Goal: Transaction & Acquisition: Purchase product/service

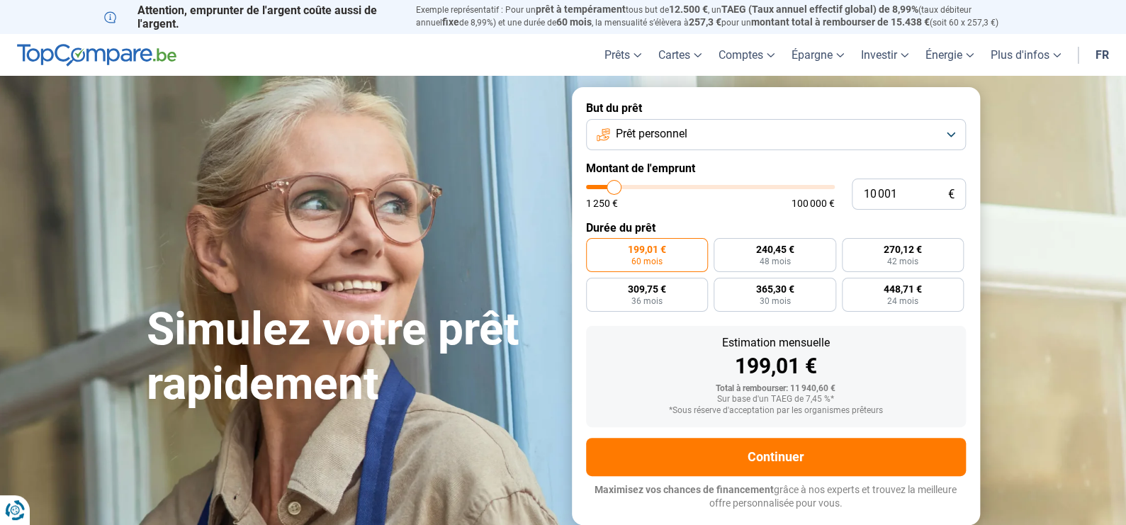
type input "25 750"
type input "25750"
type input "26 000"
type input "26000"
click at [651, 189] on input "range" at bounding box center [710, 187] width 249 height 4
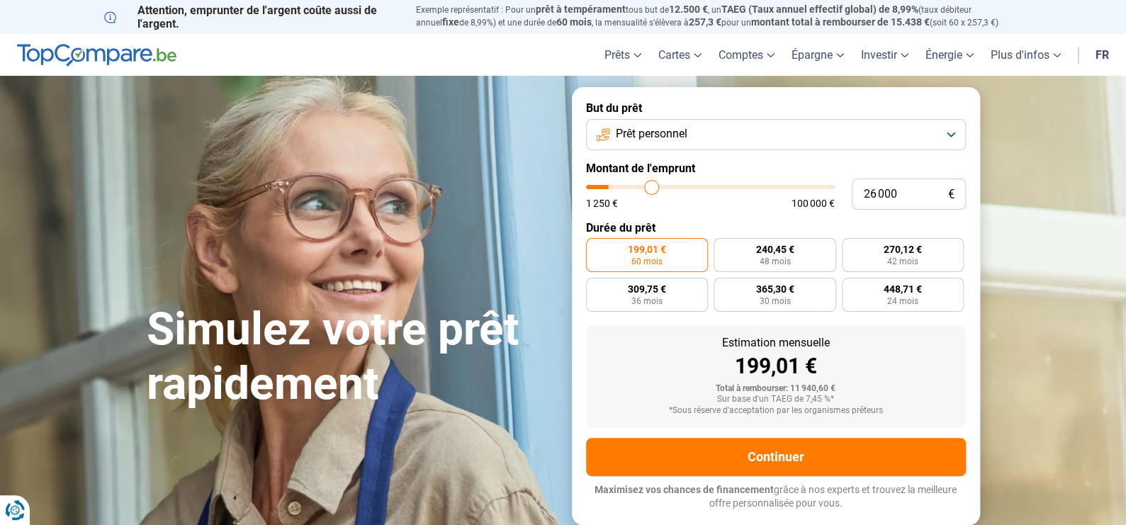
radio input "false"
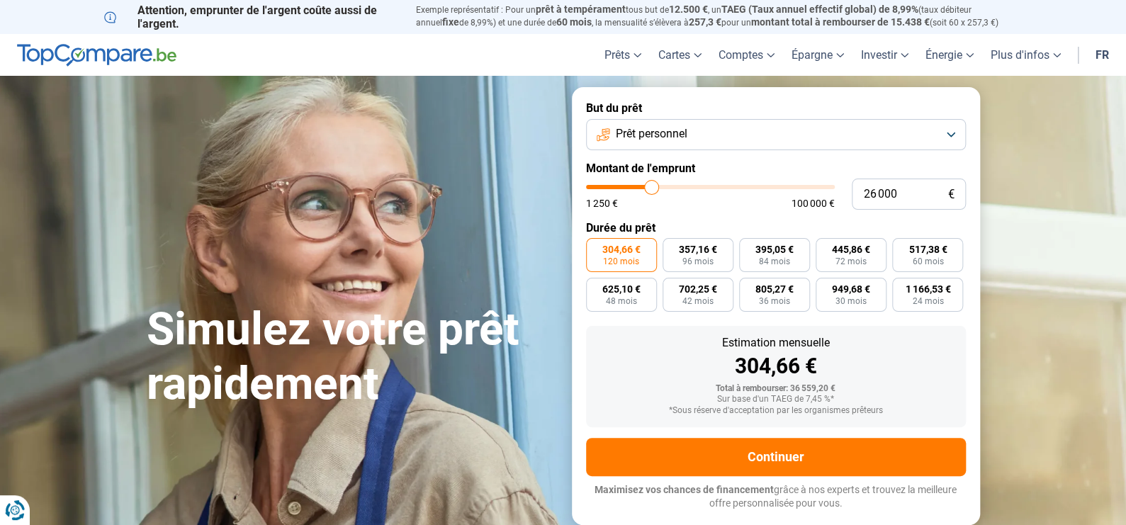
type input "50 250"
type input "50250"
click at [709, 186] on input "range" at bounding box center [710, 187] width 249 height 4
type input "1 250"
type input "1250"
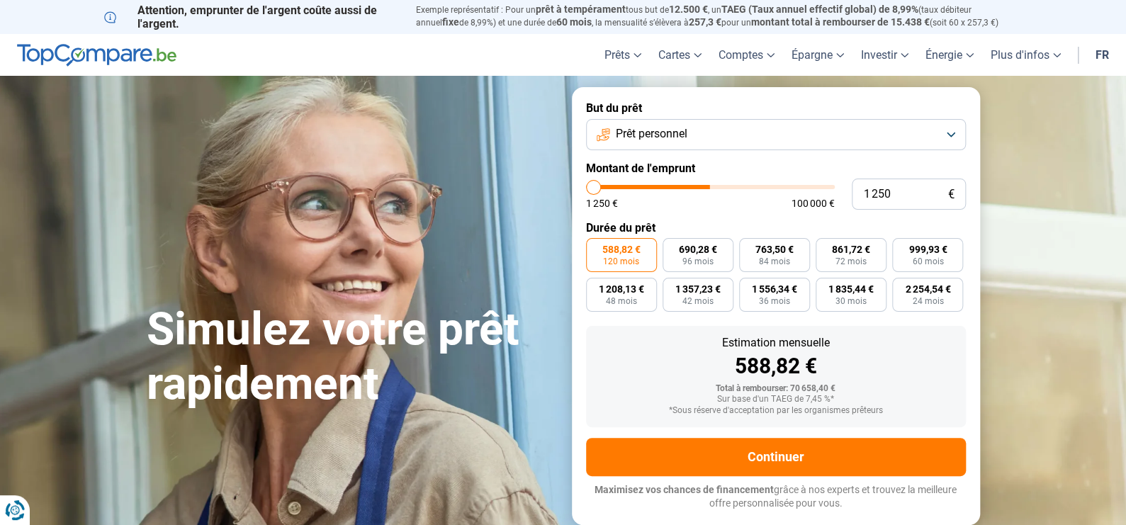
click at [588, 185] on input "range" at bounding box center [710, 187] width 249 height 4
radio input "true"
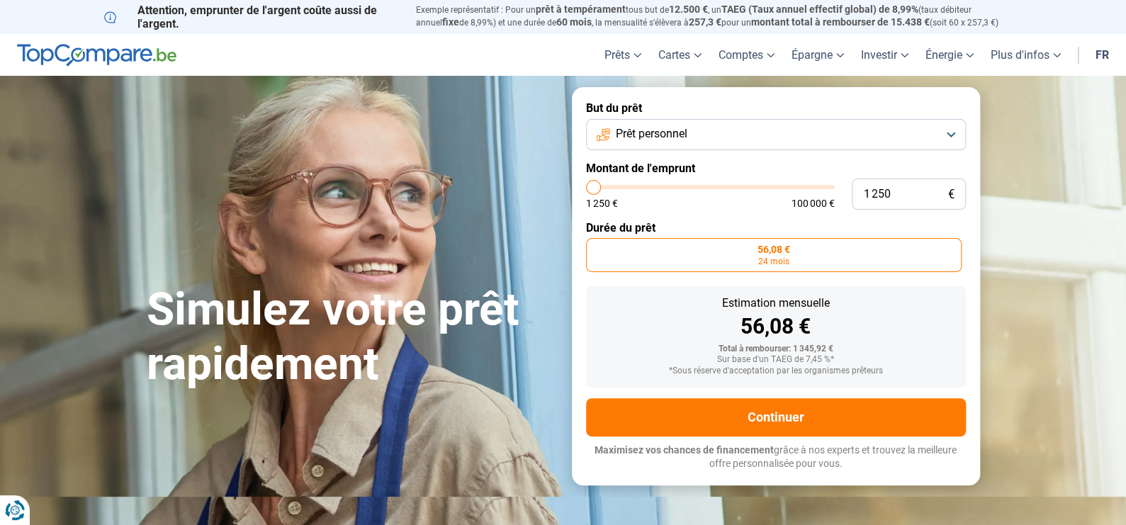
type input "5 750"
type input "5750"
click at [604, 188] on input "range" at bounding box center [710, 187] width 249 height 4
radio input "false"
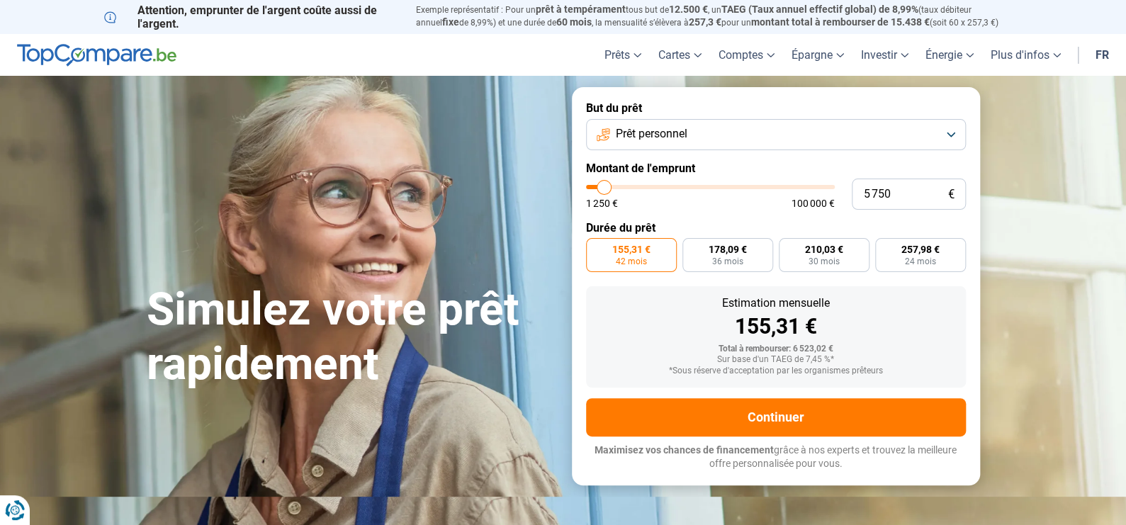
click at [597, 187] on input "range" at bounding box center [710, 187] width 249 height 4
click at [736, 252] on span "178,09 €" at bounding box center [728, 250] width 38 height 10
click at [692, 247] on input "178,09 € 36 mois" at bounding box center [687, 242] width 9 height 9
radio input "true"
click at [832, 257] on span "30 mois" at bounding box center [824, 261] width 31 height 9
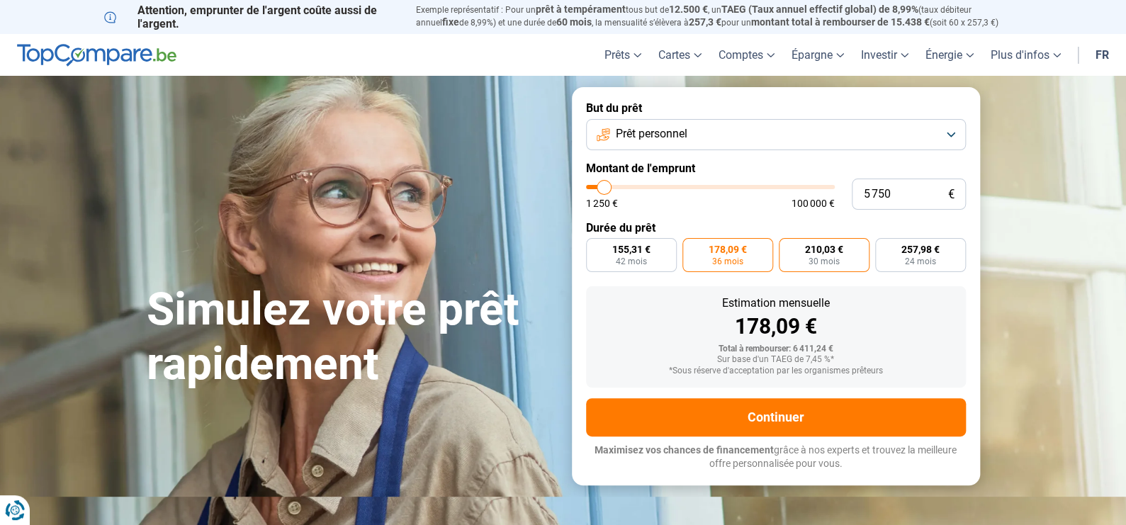
click at [788, 247] on input "210,03 € 30 mois" at bounding box center [783, 242] width 9 height 9
radio input "true"
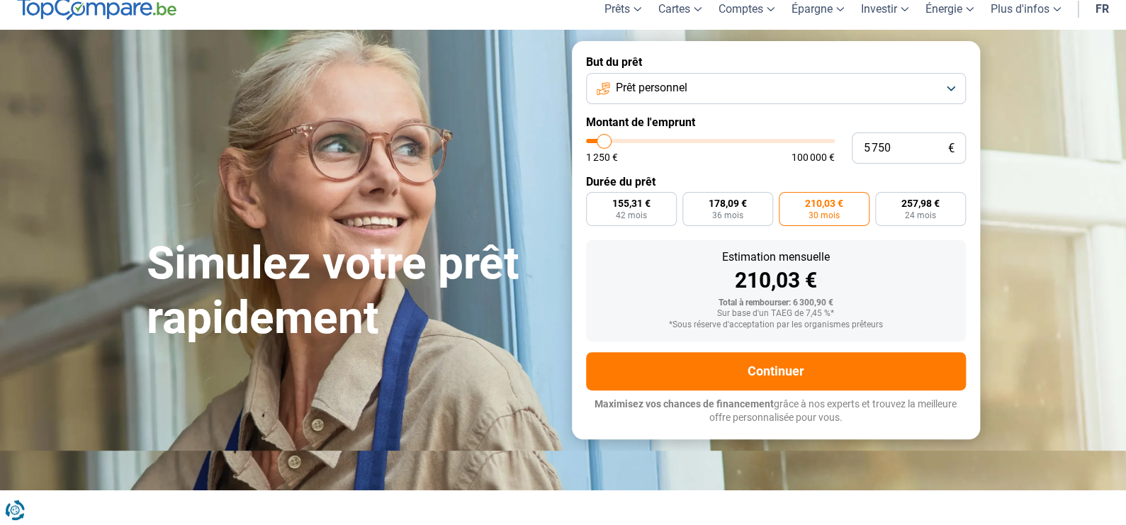
scroll to position [71, 0]
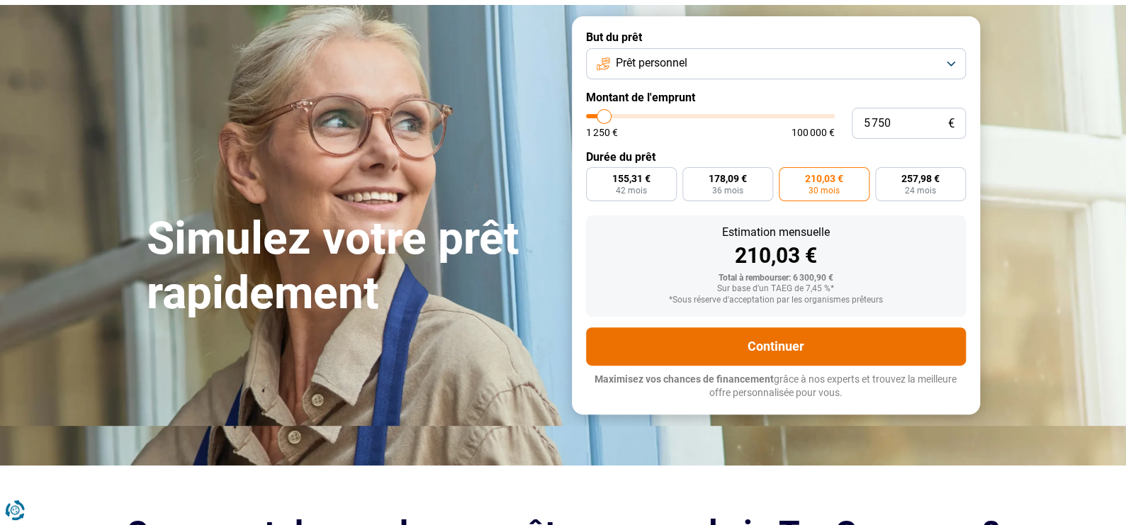
click at [780, 347] on button "Continuer" at bounding box center [776, 347] width 380 height 38
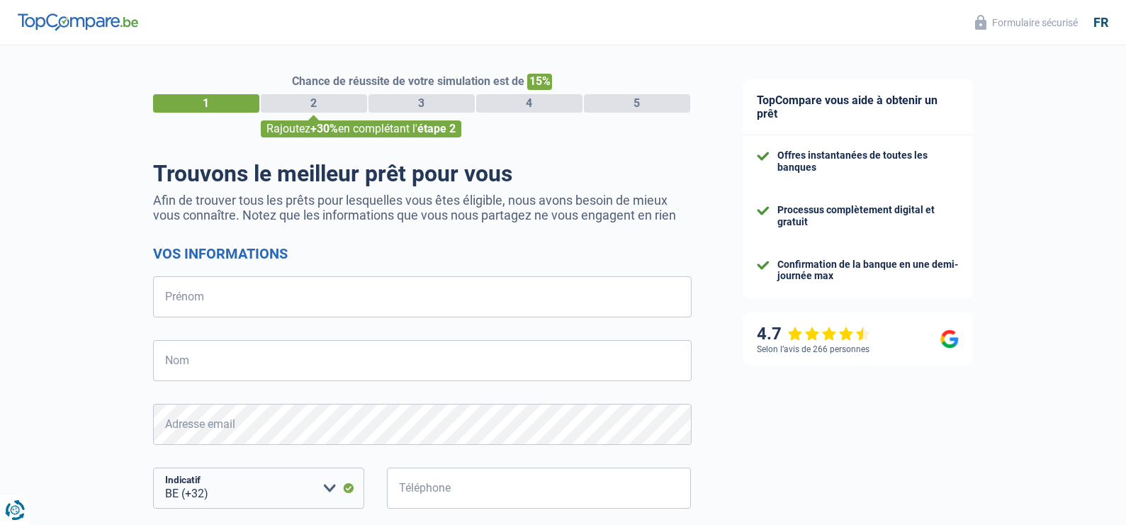
select select "32"
click at [216, 101] on div "1" at bounding box center [206, 103] width 106 height 18
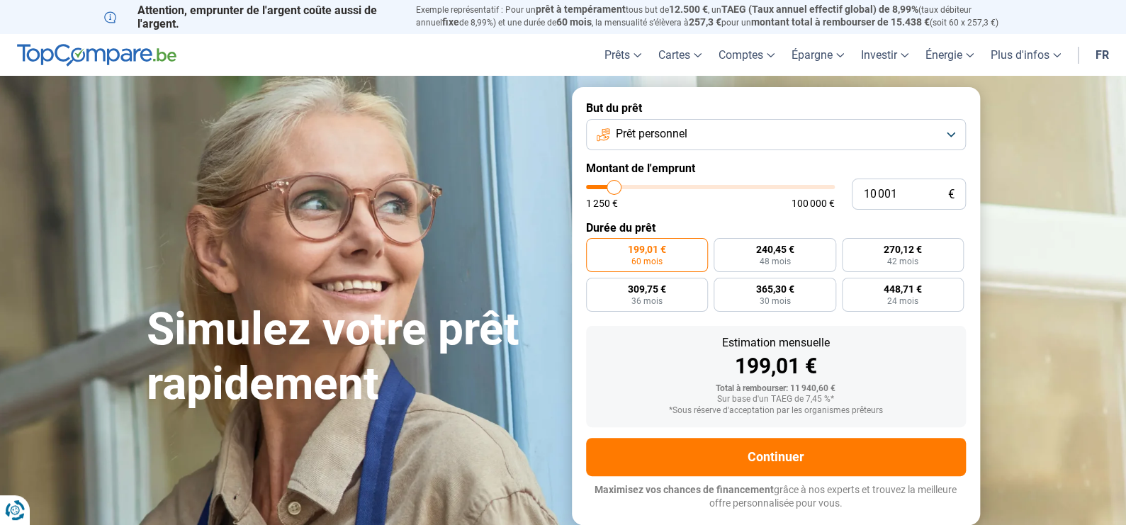
type input "2 000"
type input "2000"
click at [595, 186] on input "range" at bounding box center [710, 187] width 249 height 4
radio input "true"
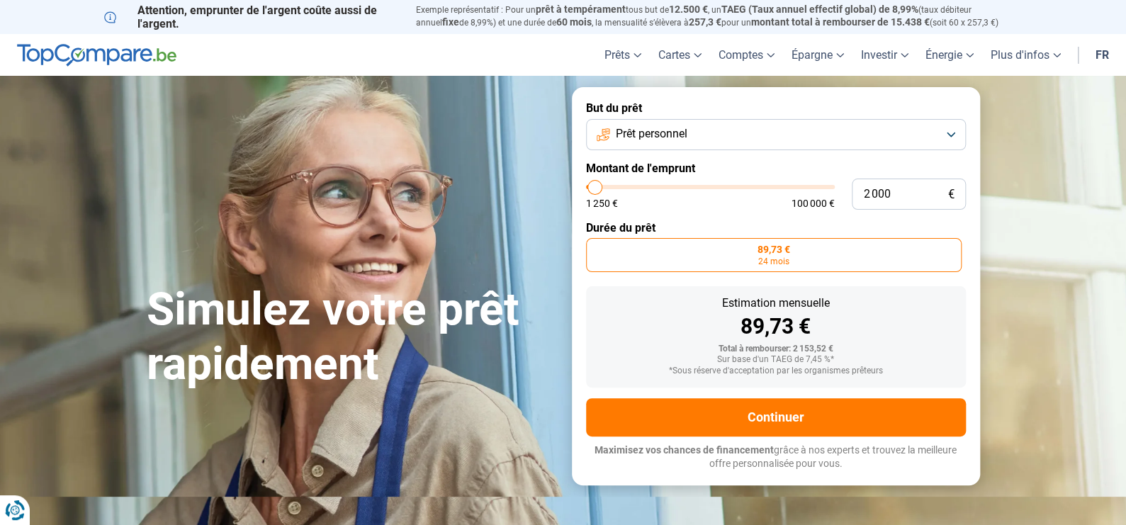
type input "6 000"
type input "6000"
click at [605, 186] on input "range" at bounding box center [710, 187] width 249 height 4
radio input "false"
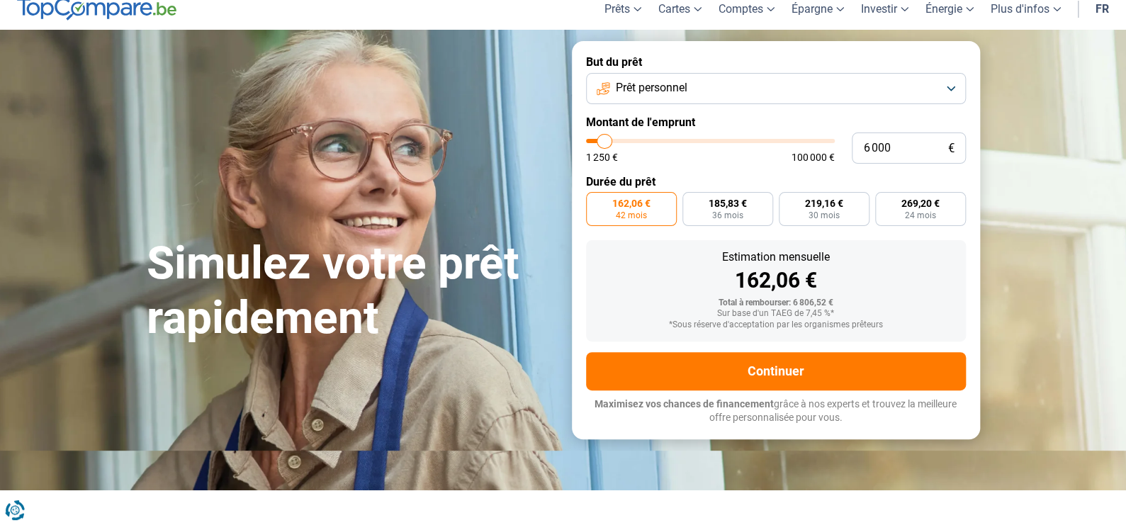
scroll to position [71, 0]
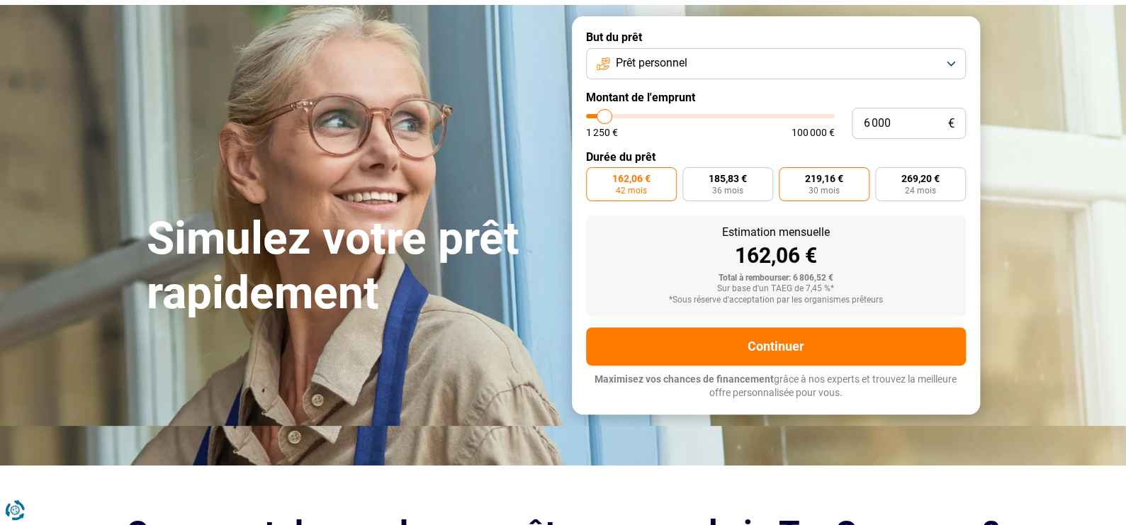
click at [789, 186] on label "219,16 € 30 mois" at bounding box center [824, 184] width 91 height 34
click at [788, 177] on input "219,16 € 30 mois" at bounding box center [783, 171] width 9 height 9
radio input "true"
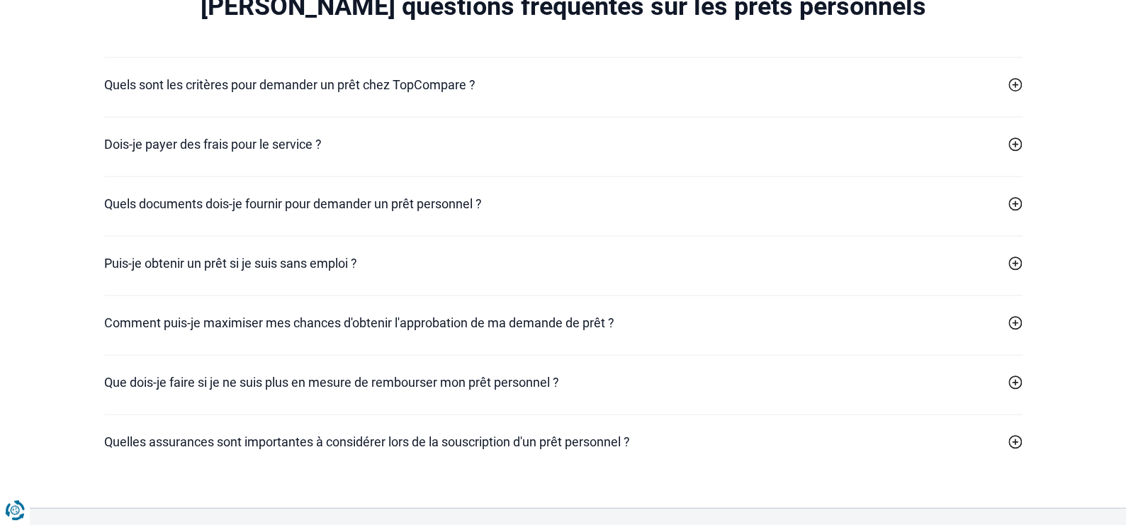
scroll to position [4182, 0]
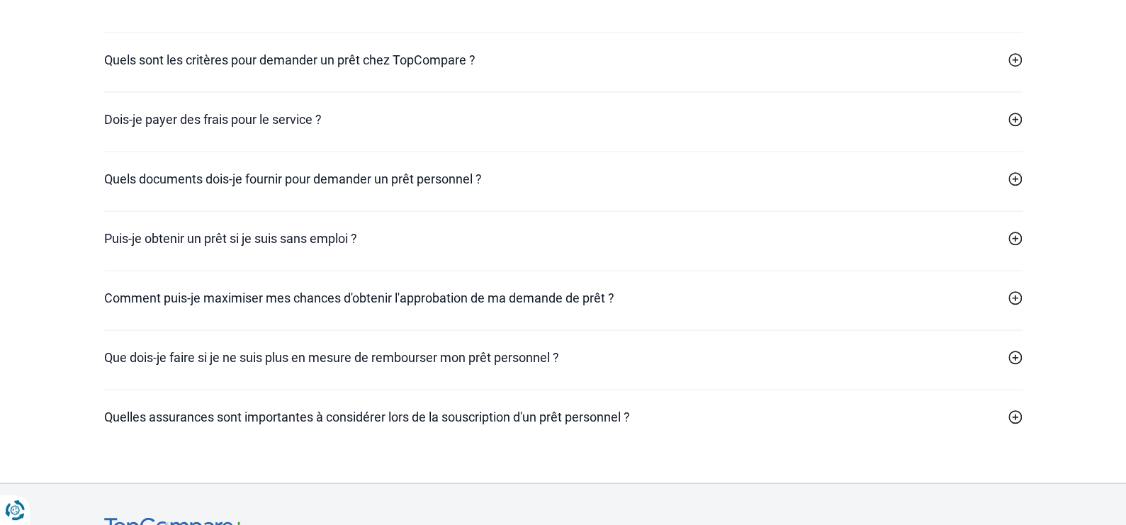
click at [1015, 67] on icon at bounding box center [1016, 60] width 14 height 14
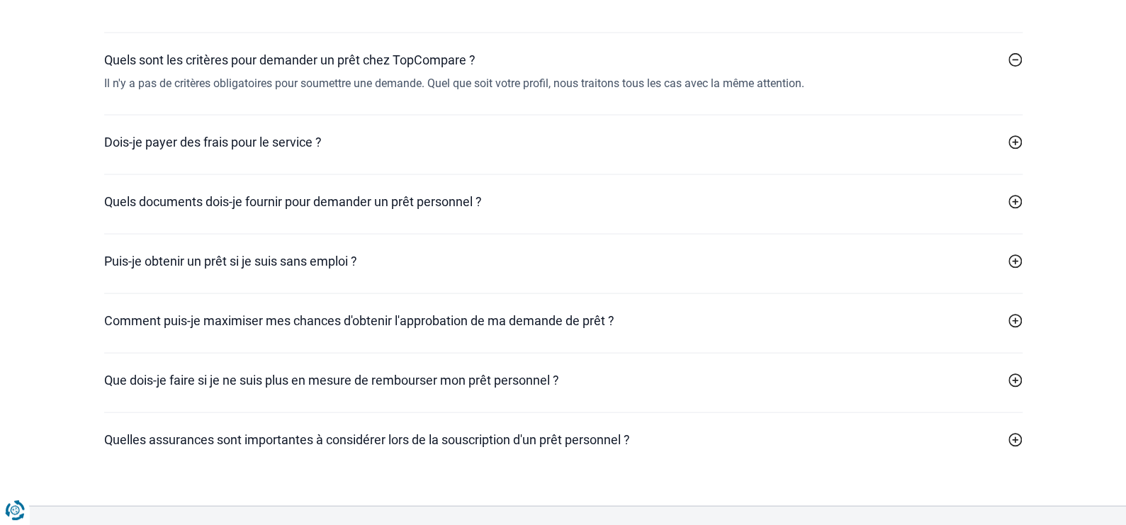
click at [1015, 67] on icon at bounding box center [1016, 60] width 14 height 14
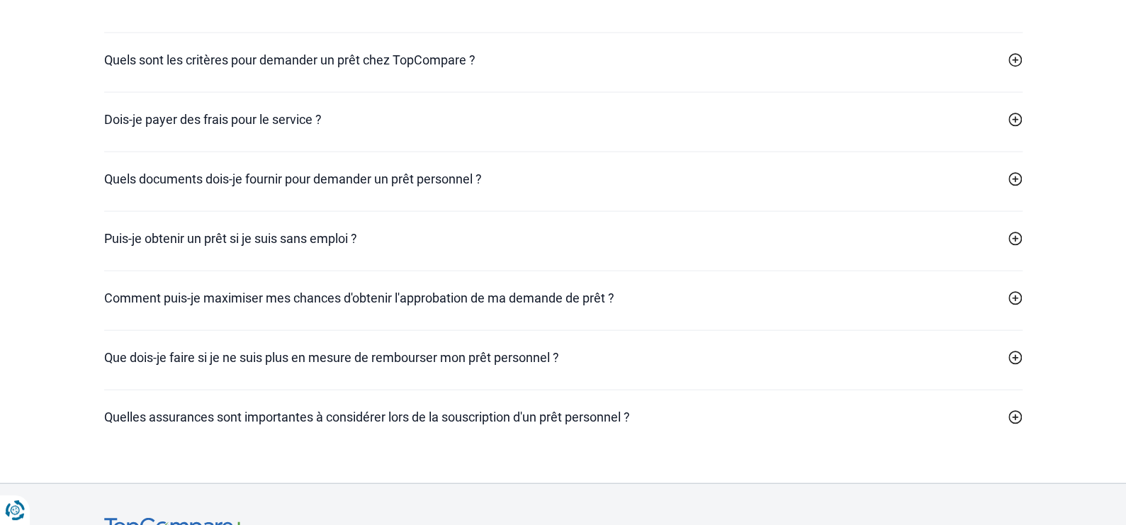
click at [1015, 186] on icon at bounding box center [1016, 179] width 14 height 14
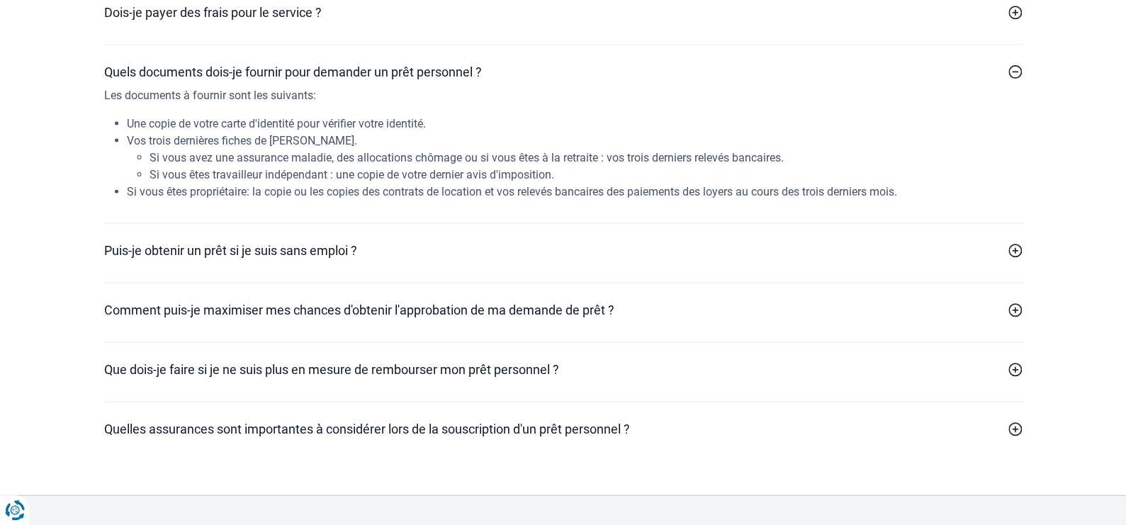
scroll to position [4324, 0]
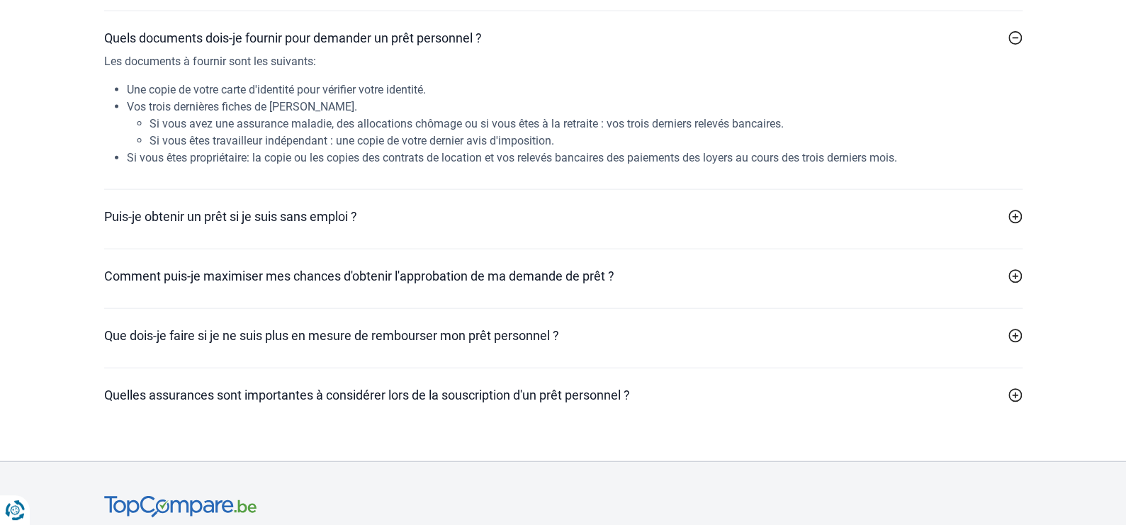
click at [1019, 45] on icon at bounding box center [1016, 38] width 14 height 14
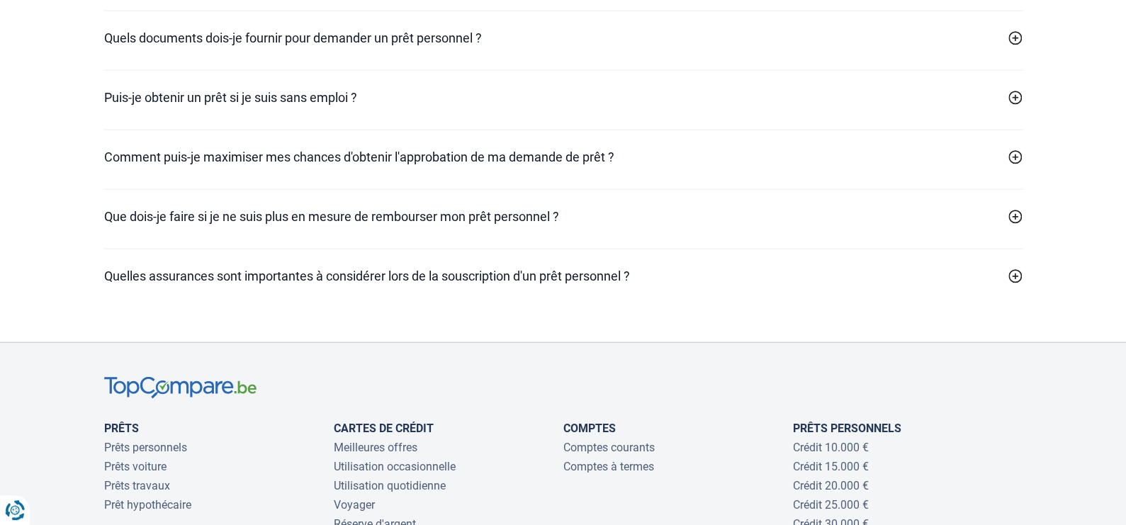
click at [1014, 105] on icon at bounding box center [1016, 98] width 14 height 14
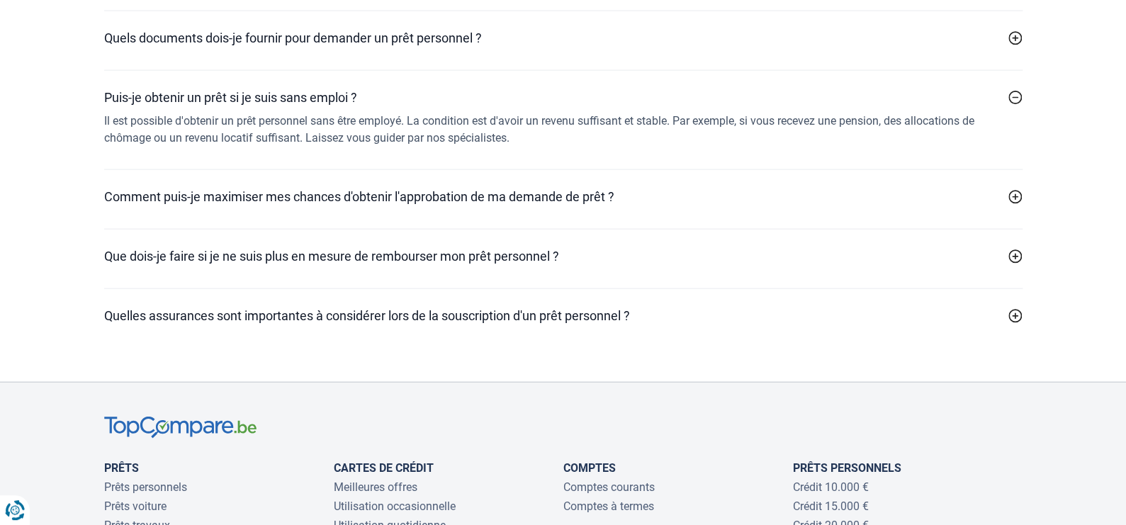
click at [1015, 122] on div "Puis-je obtenir un prêt si je suis sans emploi ? Il est possible d'obtenir un p…" at bounding box center [563, 119] width 919 height 99
click at [1012, 105] on icon at bounding box center [1016, 98] width 14 height 14
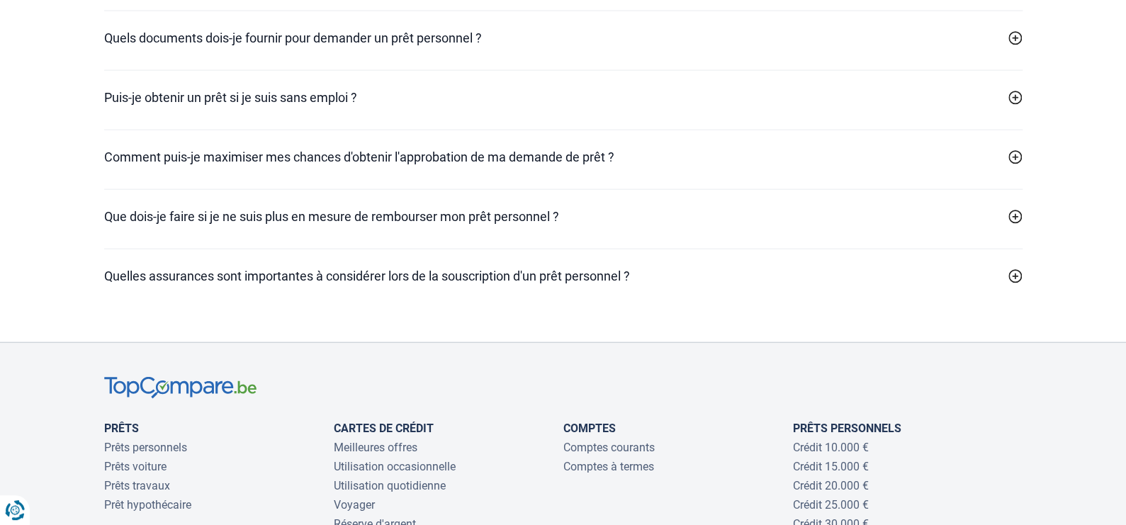
click at [1016, 164] on icon at bounding box center [1016, 157] width 14 height 14
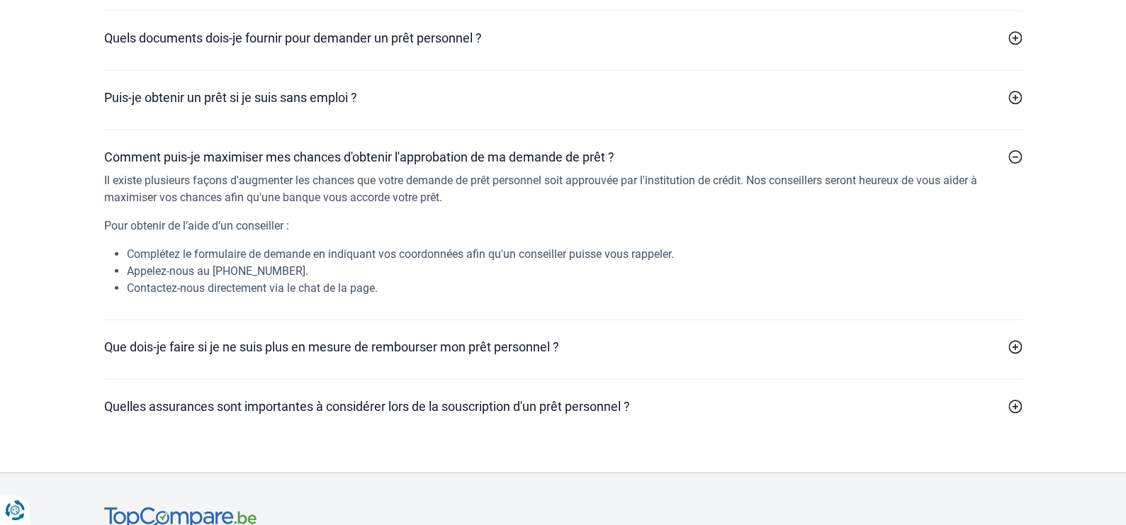
click at [1018, 164] on icon at bounding box center [1016, 157] width 14 height 14
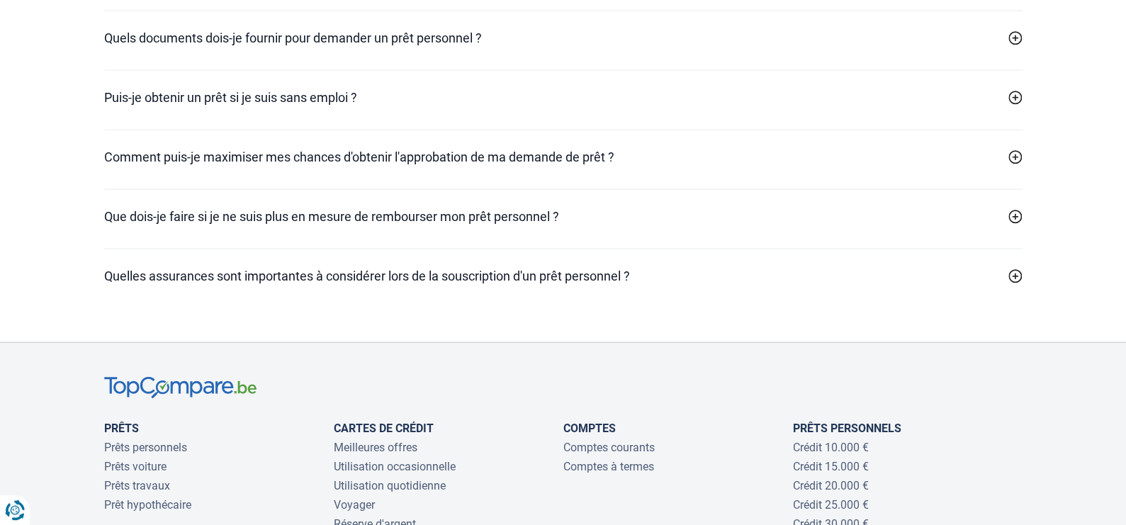
click at [1012, 224] on icon at bounding box center [1016, 217] width 14 height 14
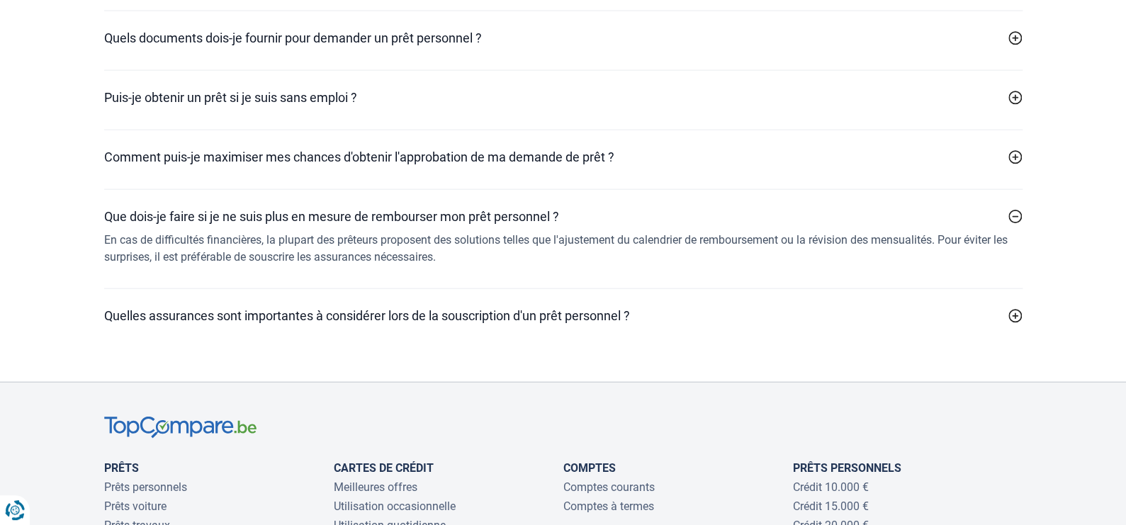
click at [1017, 224] on icon at bounding box center [1016, 217] width 14 height 14
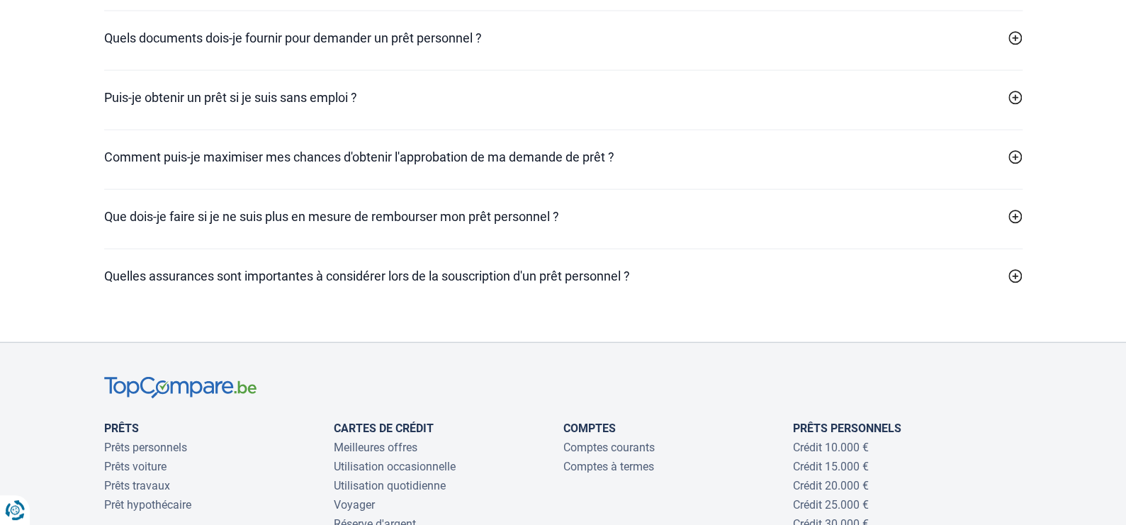
click at [1018, 284] on icon at bounding box center [1016, 276] width 14 height 14
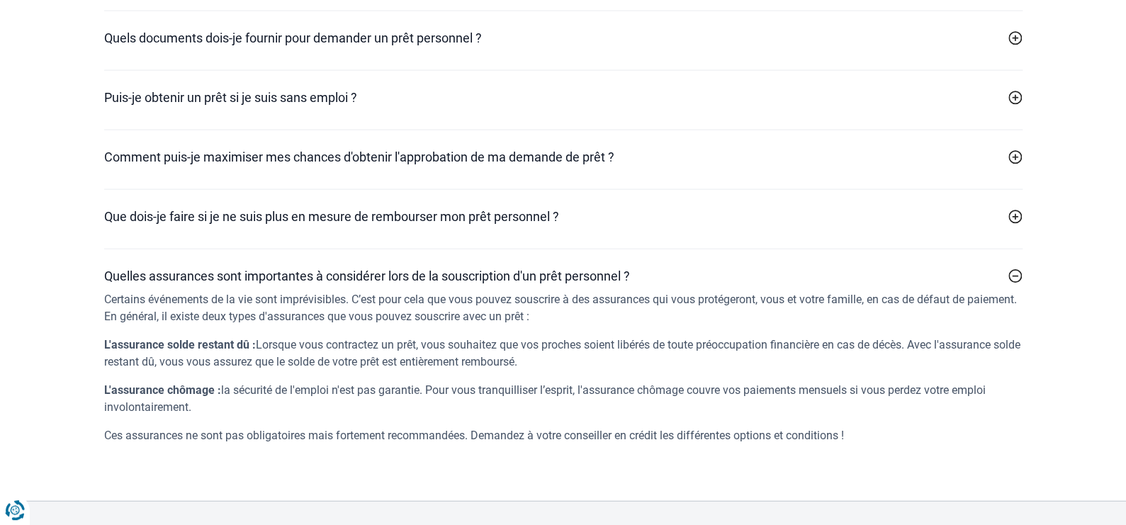
click at [1018, 284] on icon at bounding box center [1016, 276] width 14 height 14
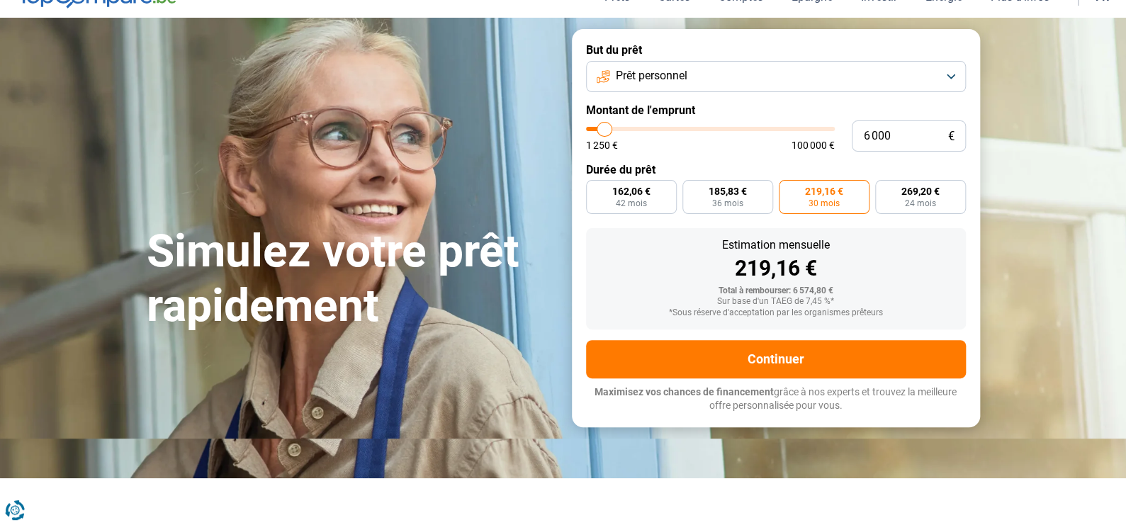
scroll to position [0, 0]
